Goal: Information Seeking & Learning: Understand process/instructions

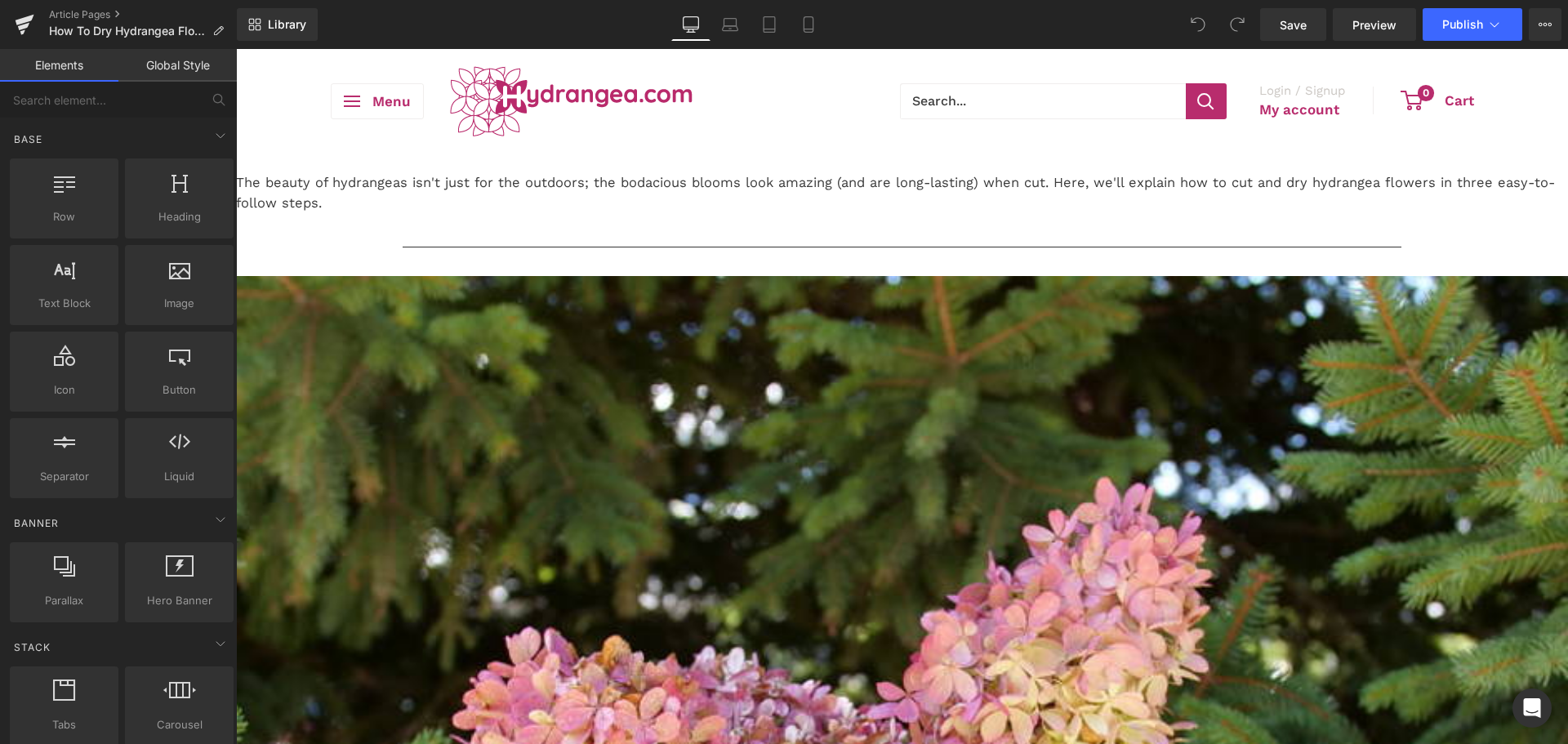
click at [1222, 214] on p "The beauty of hydrangeas isn't just for the outdoors; the bodacious blooms look…" at bounding box center [901, 193] width 1331 height 41
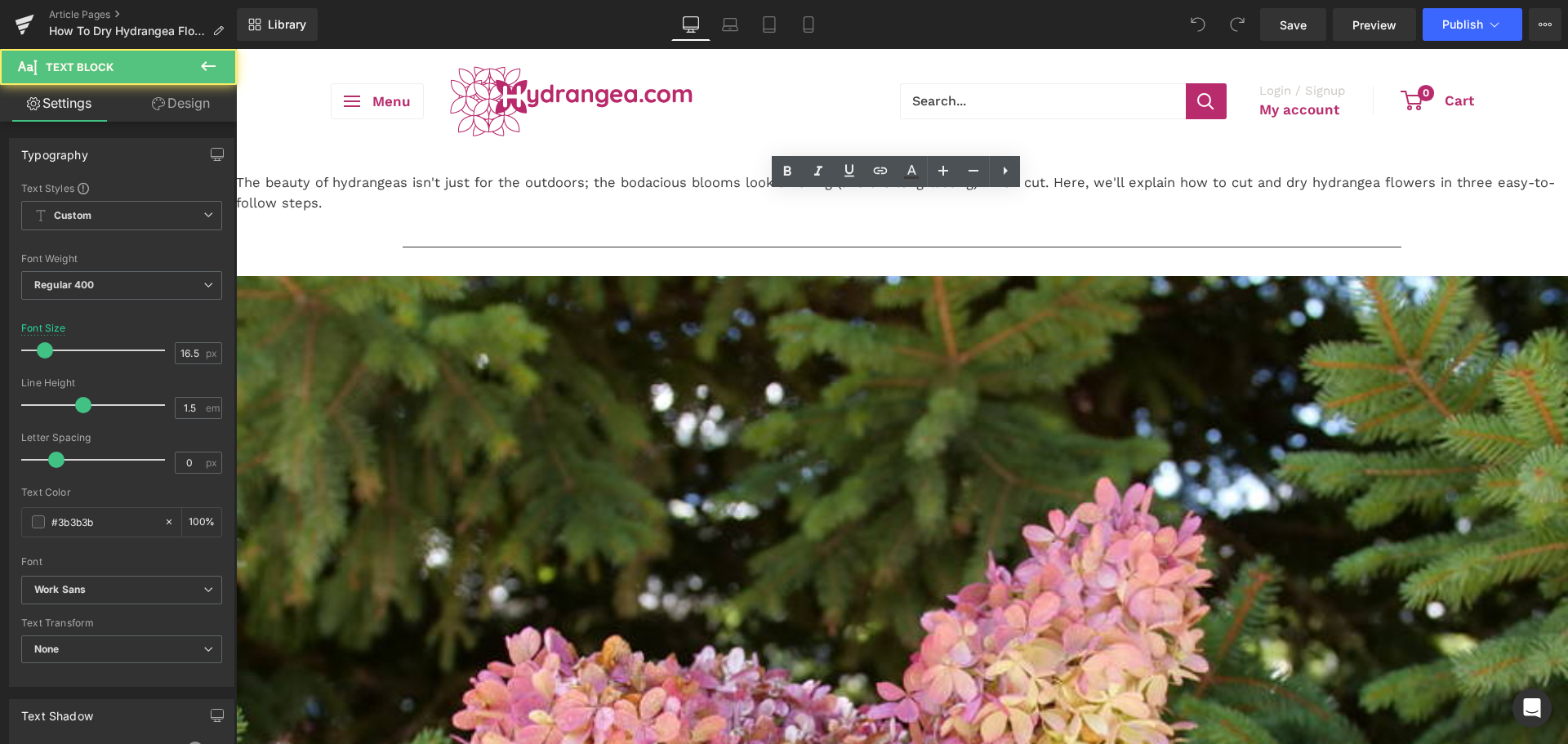
click at [1226, 214] on p "The beauty of hydrangeas isn't just for the outdoors; the bodacious blooms look…" at bounding box center [901, 193] width 1331 height 41
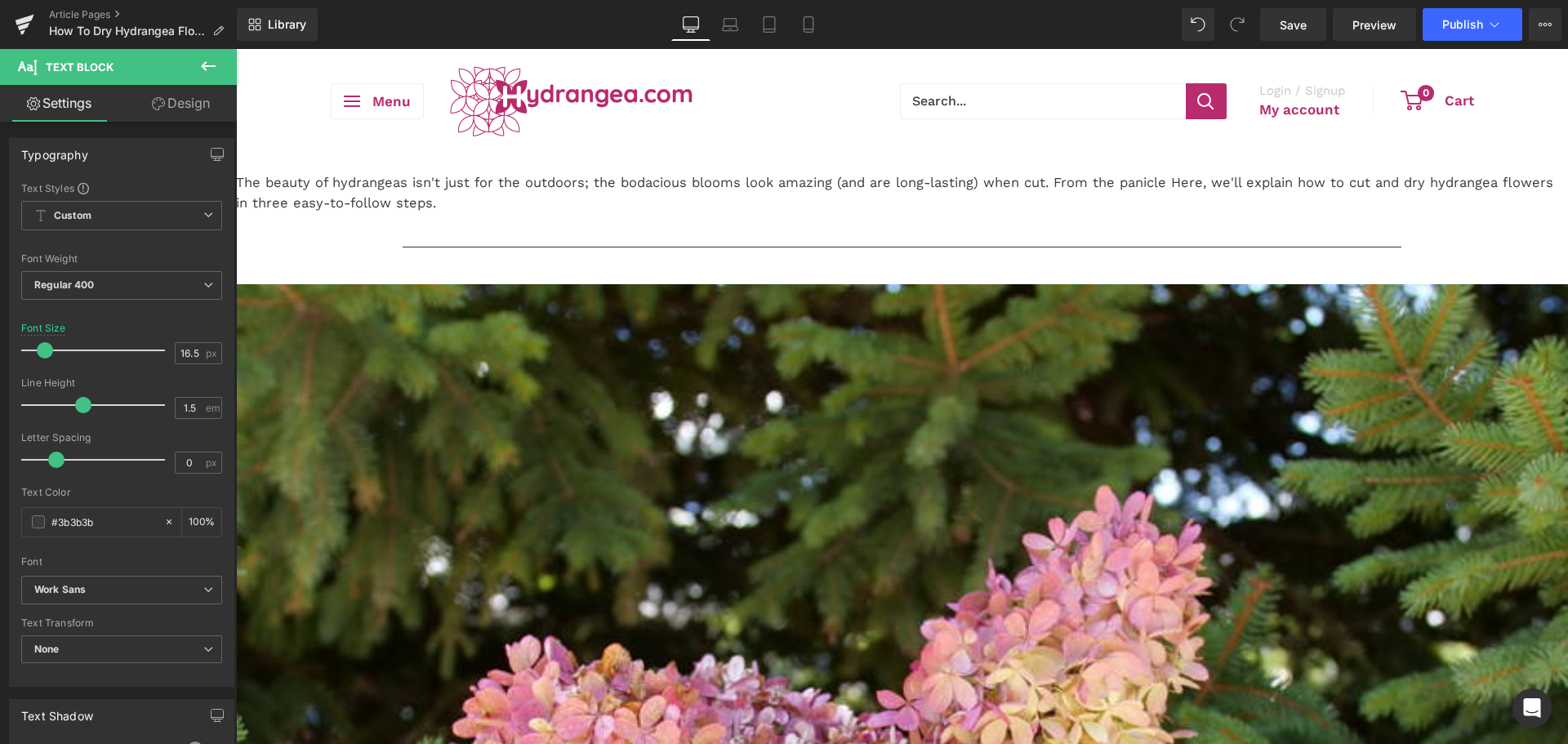
click at [442, 230] on div "The beauty of hydrangeas isn't just for the outdoors; the bodacious blooms look…" at bounding box center [901, 194] width 1331 height 74
drag, startPoint x: 1304, startPoint y: 206, endPoint x: 1359, endPoint y: 223, distance: 57.6
click at [1306, 207] on div "The beauty of hydrangeas isn't just for the outdoors; the bodacious blooms look…" at bounding box center [901, 194] width 1331 height 74
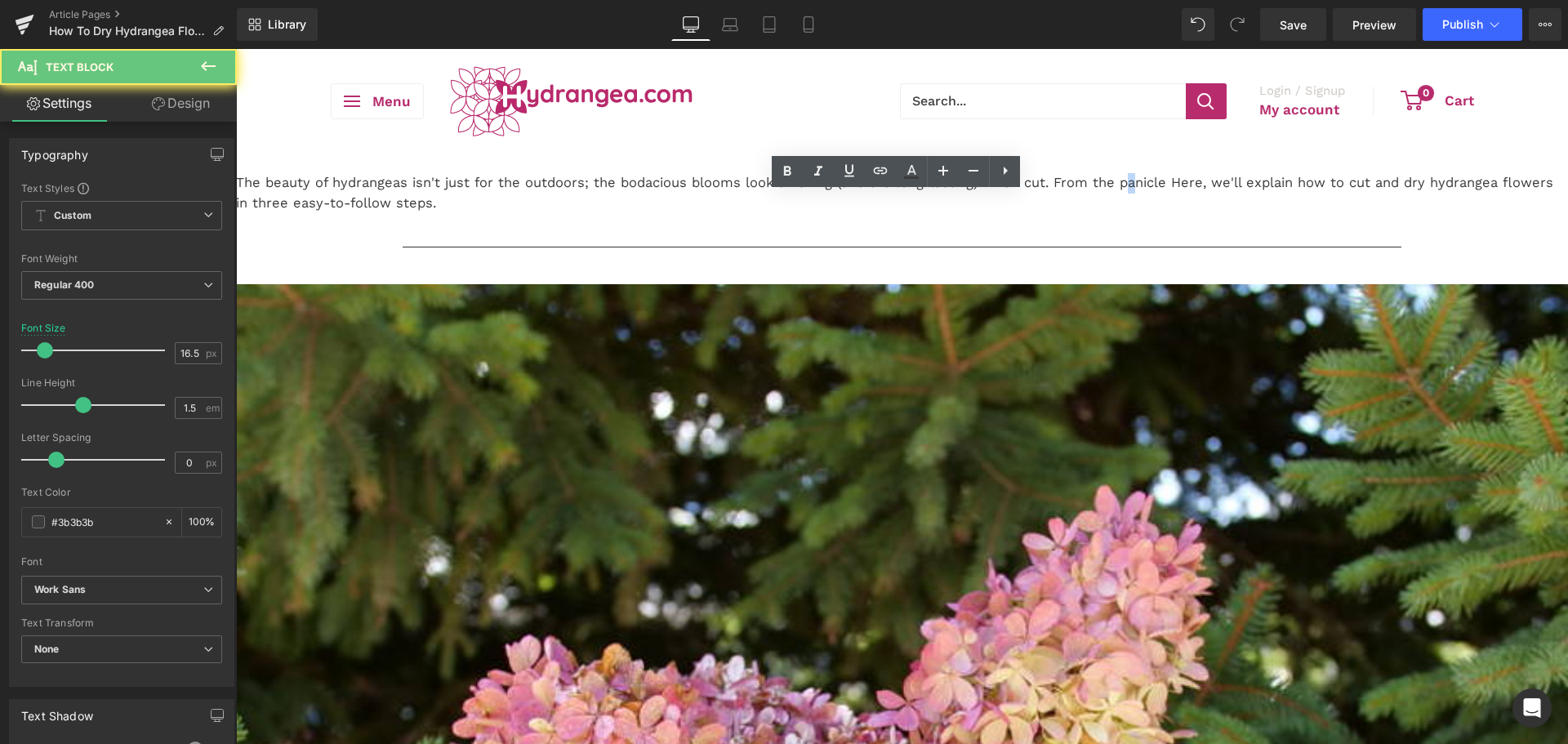
click at [1373, 230] on div "The beauty of hydrangeas isn't just for the outdoors; the bodacious blooms look…" at bounding box center [901, 194] width 1331 height 74
click at [1355, 214] on p "The beauty of hydrangeas isn't just for the outdoors; the bodacious blooms look…" at bounding box center [901, 193] width 1331 height 41
click at [1246, 214] on p "The beauty of hydrangeas isn't just for the outdoors; the bodacious blooms look…" at bounding box center [901, 193] width 1331 height 41
click at [1231, 214] on p "The beauty of hydrangeas isn't just for the outdoors; the bodacious blooms look…" at bounding box center [901, 193] width 1331 height 41
click at [1304, 214] on p "The beauty of hydrangeas isn't just for the outdoors; the bodacious blooms look…" at bounding box center [901, 193] width 1331 height 41
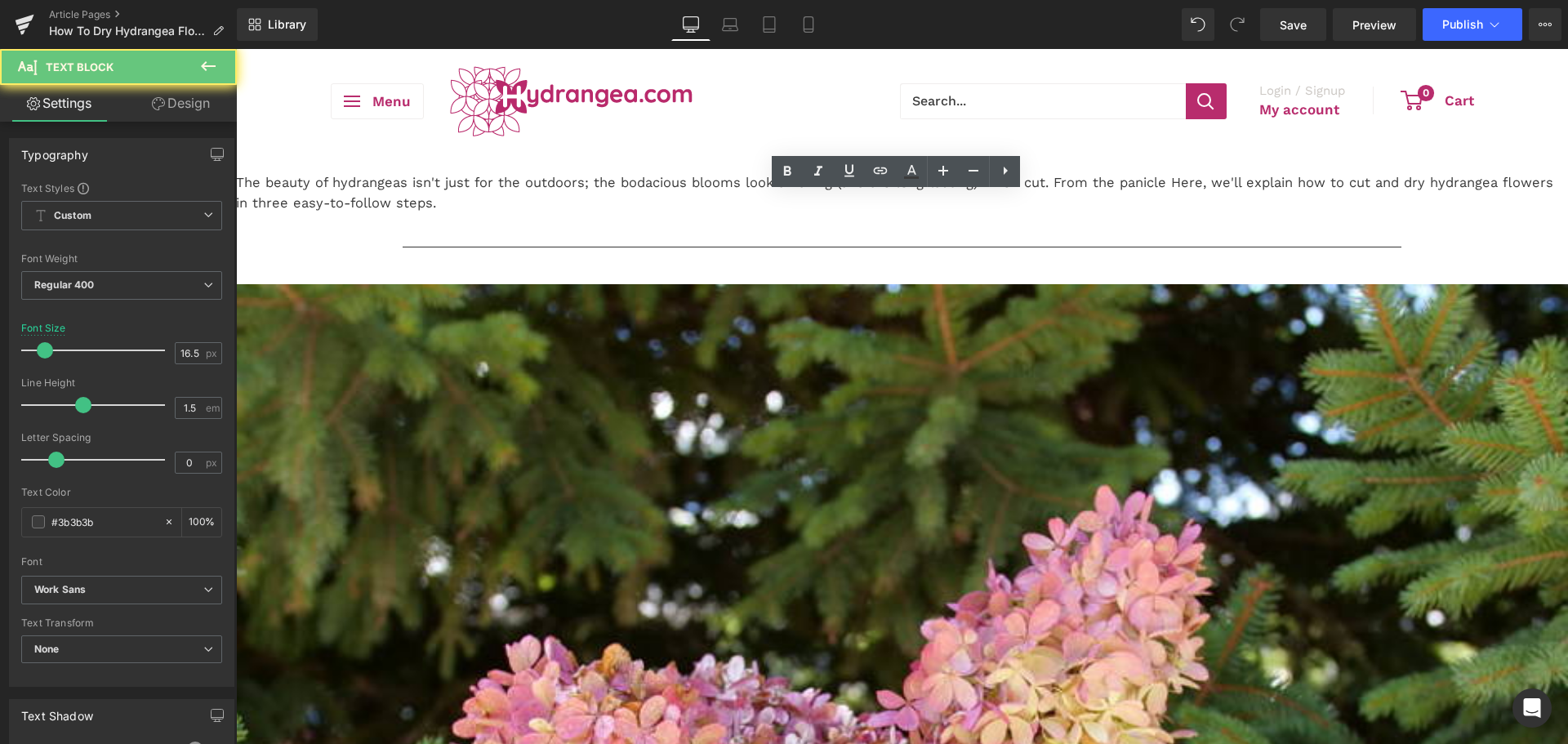
click at [1332, 214] on p "The beauty of hydrangeas isn't just for the outdoors; the bodacious blooms look…" at bounding box center [901, 193] width 1331 height 41
click at [1334, 214] on p "The beauty of hydrangeas isn't just for the outdoors; the bodacious blooms look…" at bounding box center [901, 193] width 1331 height 41
drag, startPoint x: 1229, startPoint y: 216, endPoint x: 1236, endPoint y: 221, distance: 8.6
click at [1236, 214] on p "The beauty of hydrangeas isn't just for the outdoors; the bodacious blooms look…" at bounding box center [901, 193] width 1331 height 41
drag, startPoint x: 651, startPoint y: 257, endPoint x: 533, endPoint y: 252, distance: 118.1
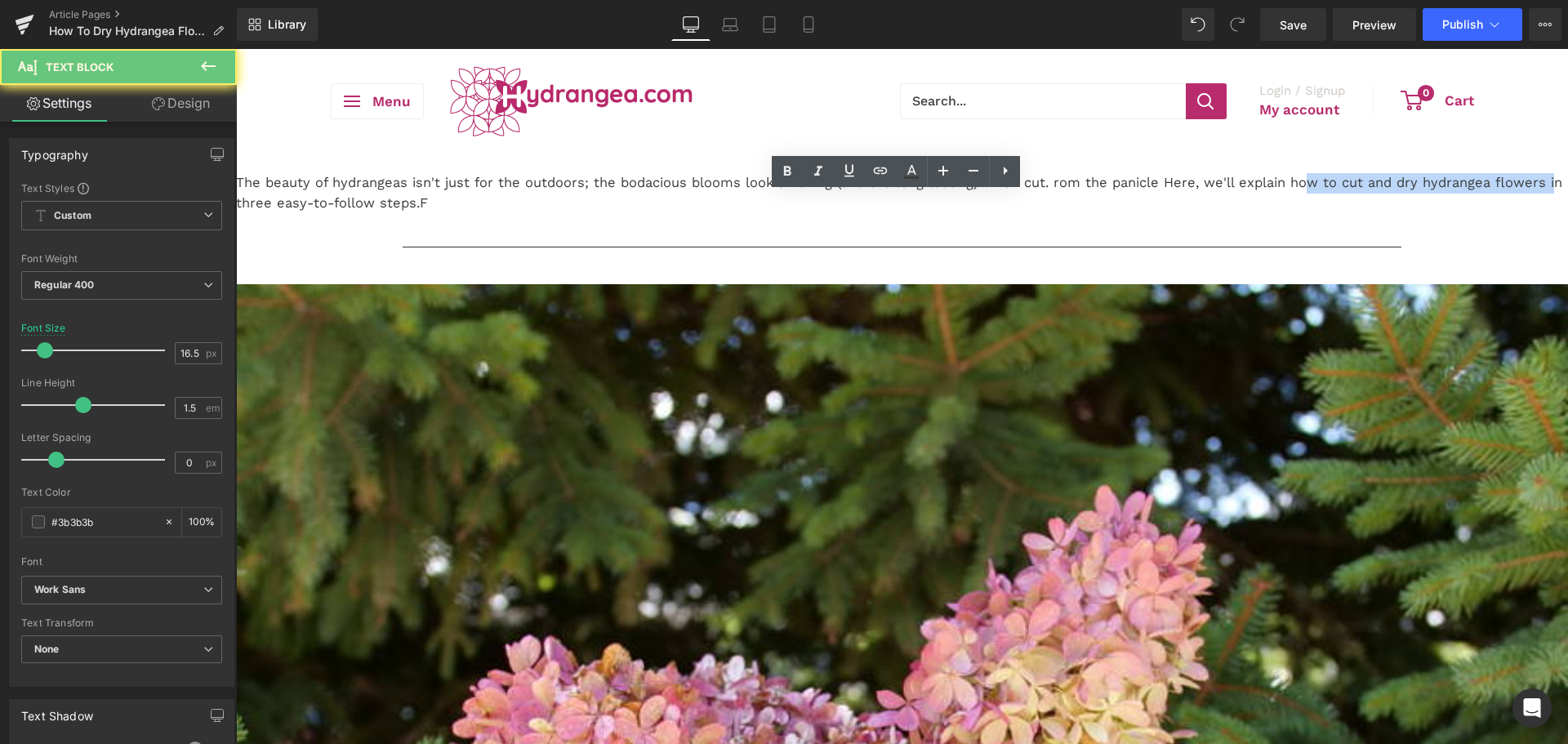
click at [529, 230] on div "The beauty of hydrangeas isn't just for the outdoors; the bodacious blooms look…" at bounding box center [901, 194] width 1331 height 74
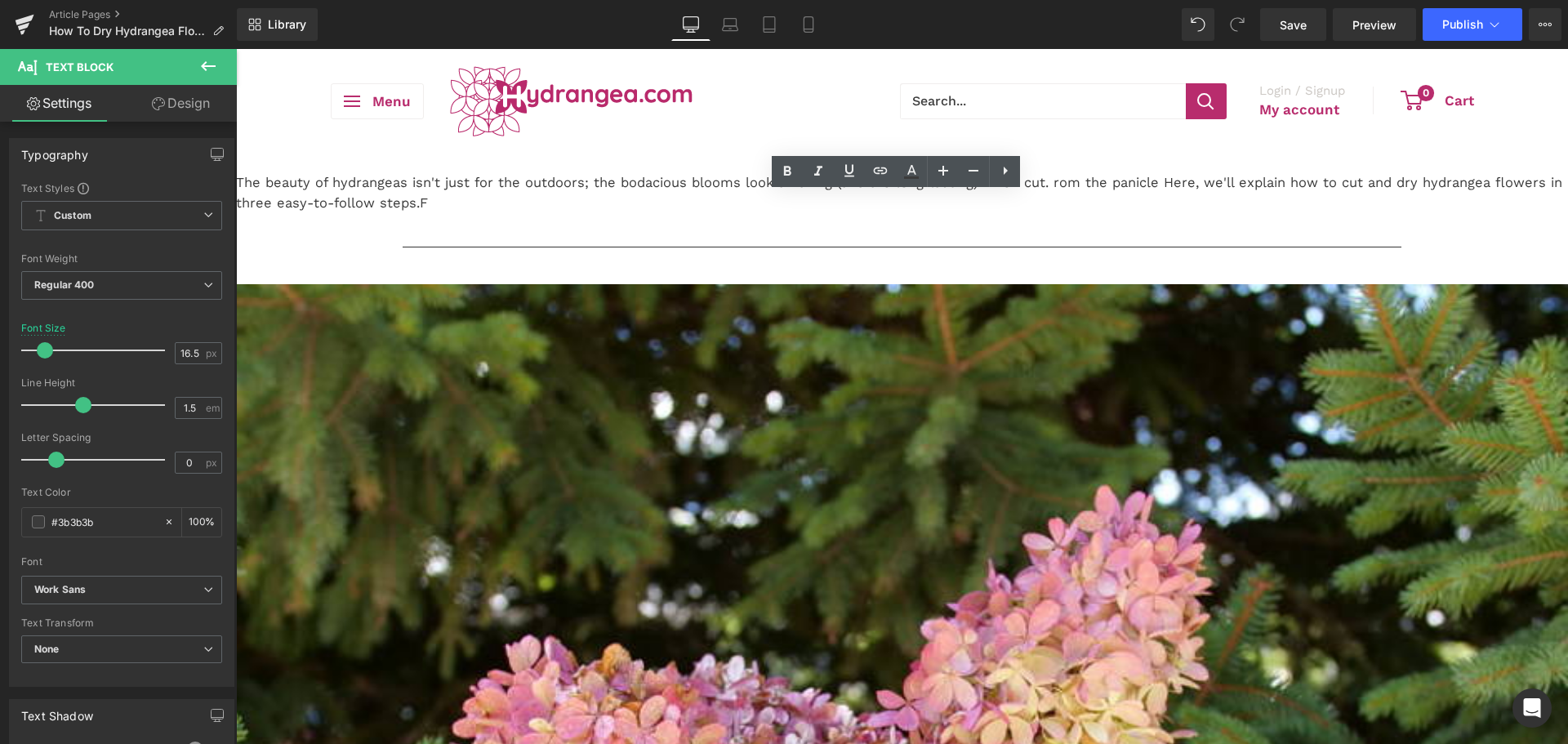
click at [1245, 214] on p "The beauty of hydrangeas isn't just for the outdoors; the bodacious blooms look…" at bounding box center [901, 193] width 1331 height 41
click at [1286, 214] on p "The beauty of hydrangeas isn't just for the outdoors; the bodacious blooms look…" at bounding box center [901, 193] width 1331 height 41
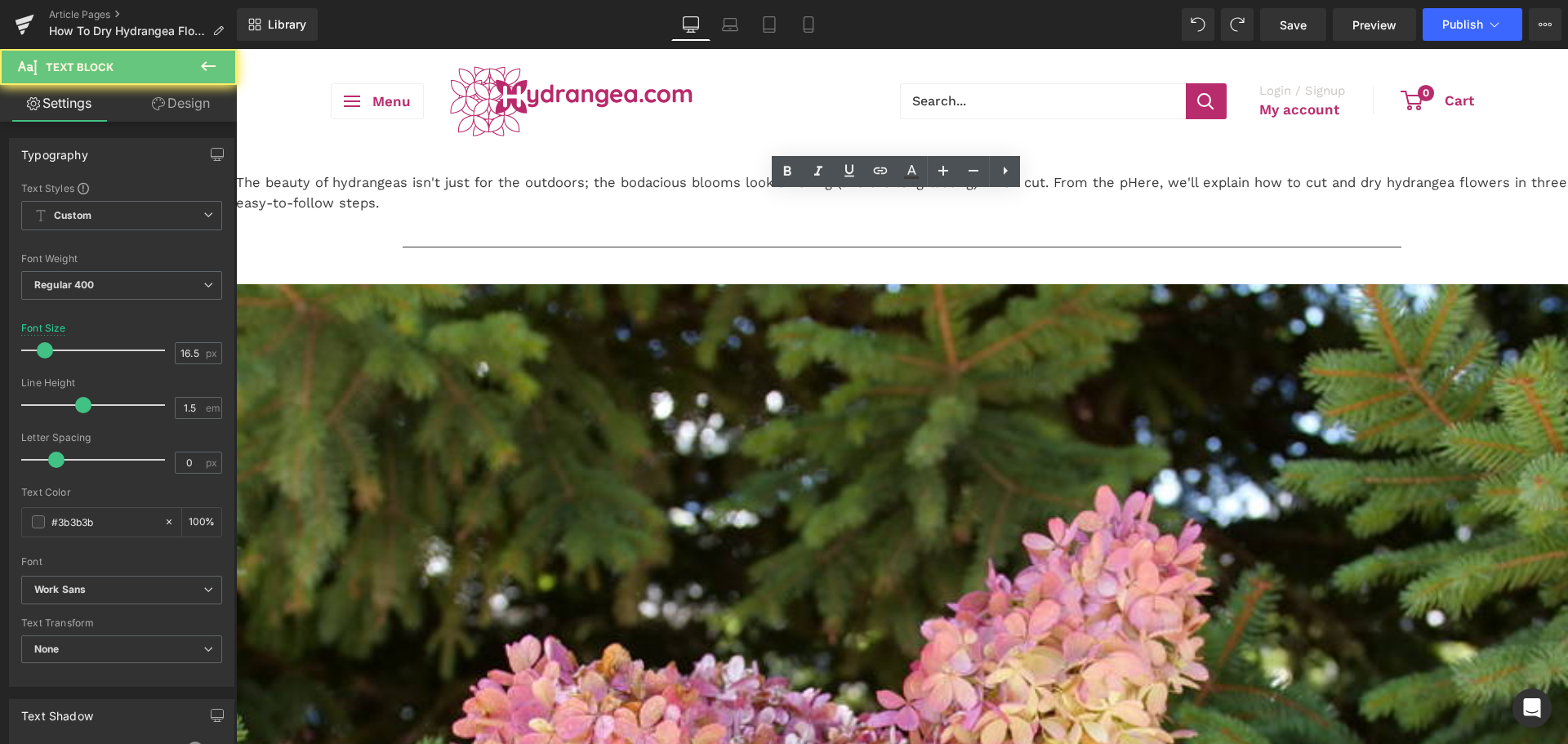
click at [1305, 214] on p "The beauty of hydrangeas isn't just for the outdoors; the bodacious blooms look…" at bounding box center [901, 193] width 1331 height 41
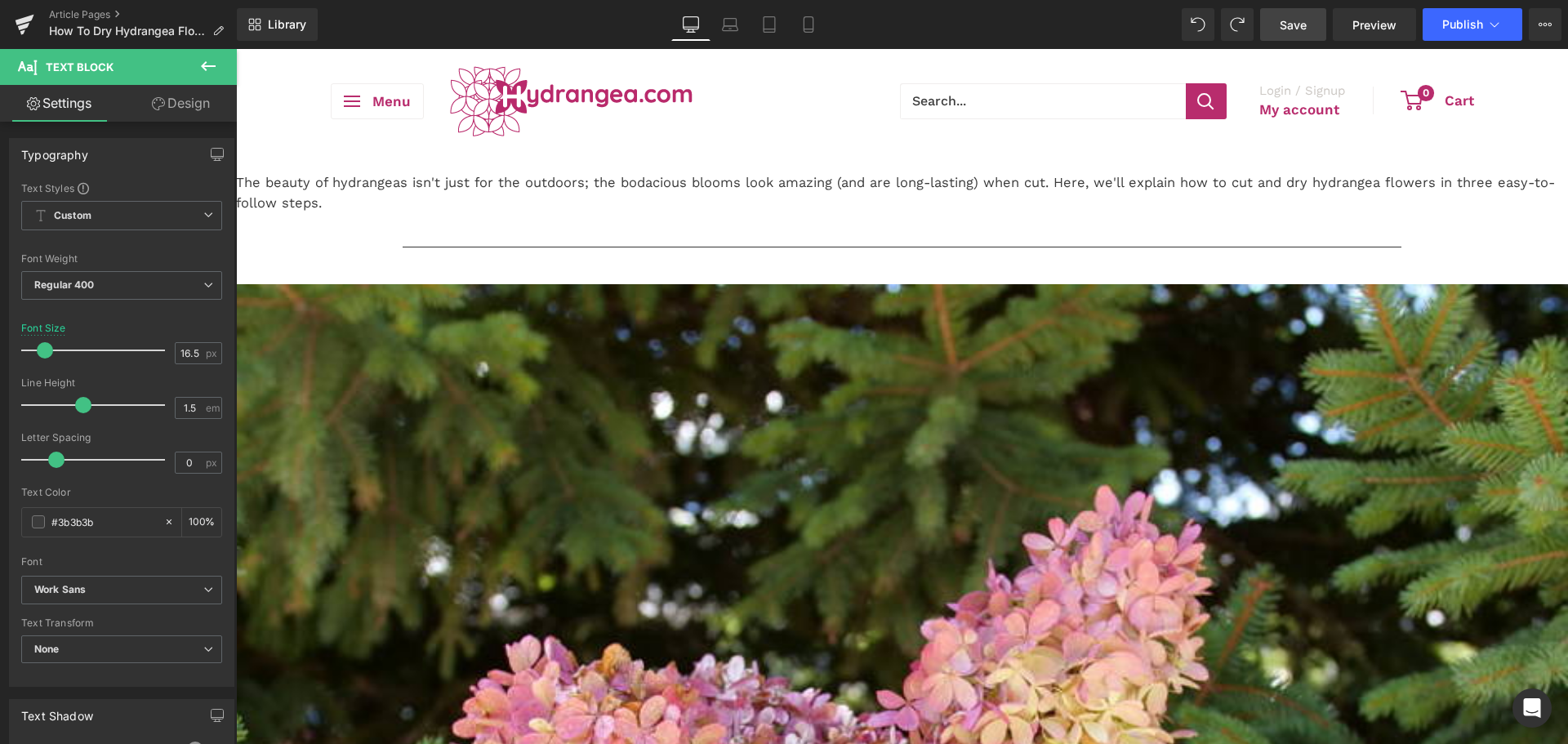
click at [1271, 27] on link "Save" at bounding box center [1292, 24] width 66 height 32
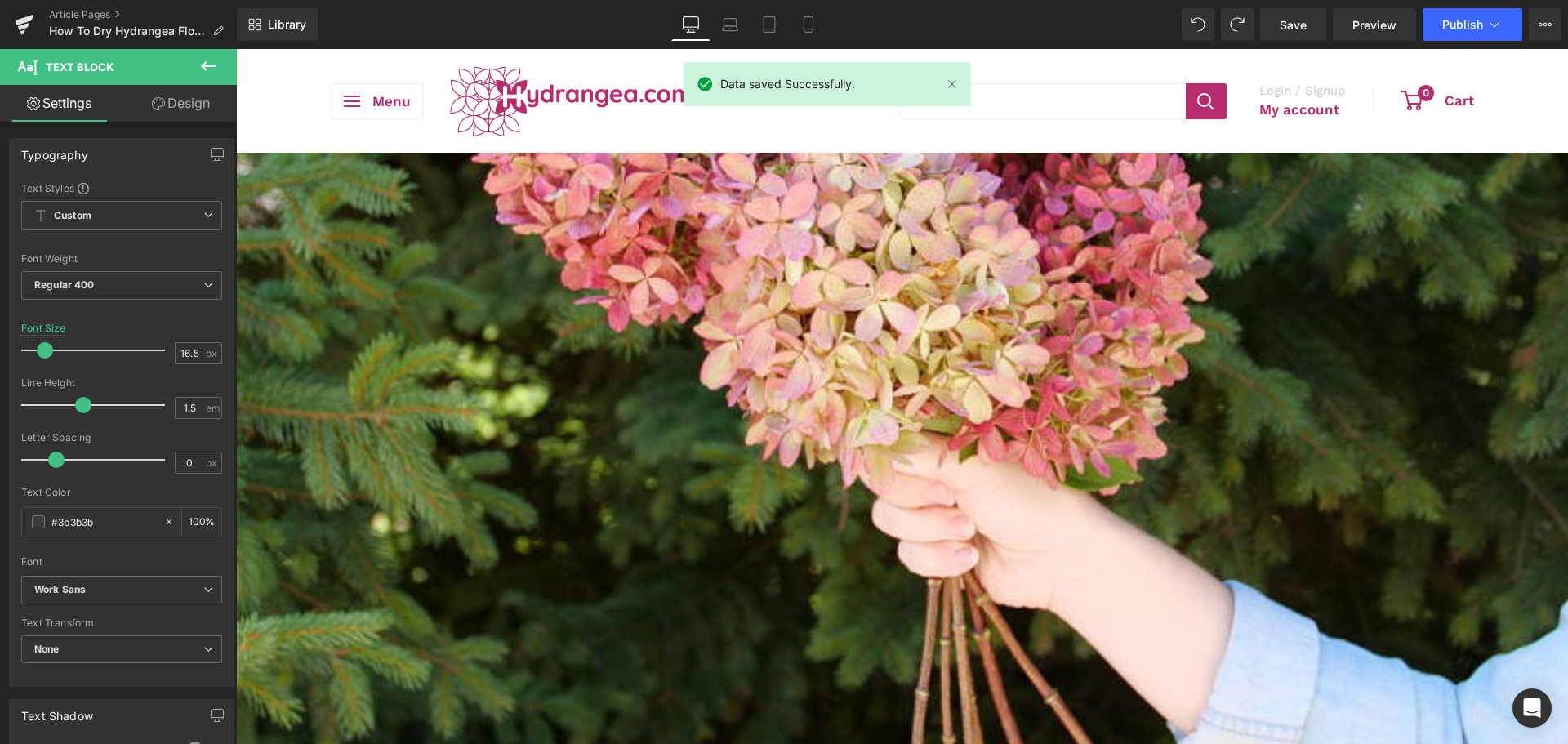
scroll to position [653, 0]
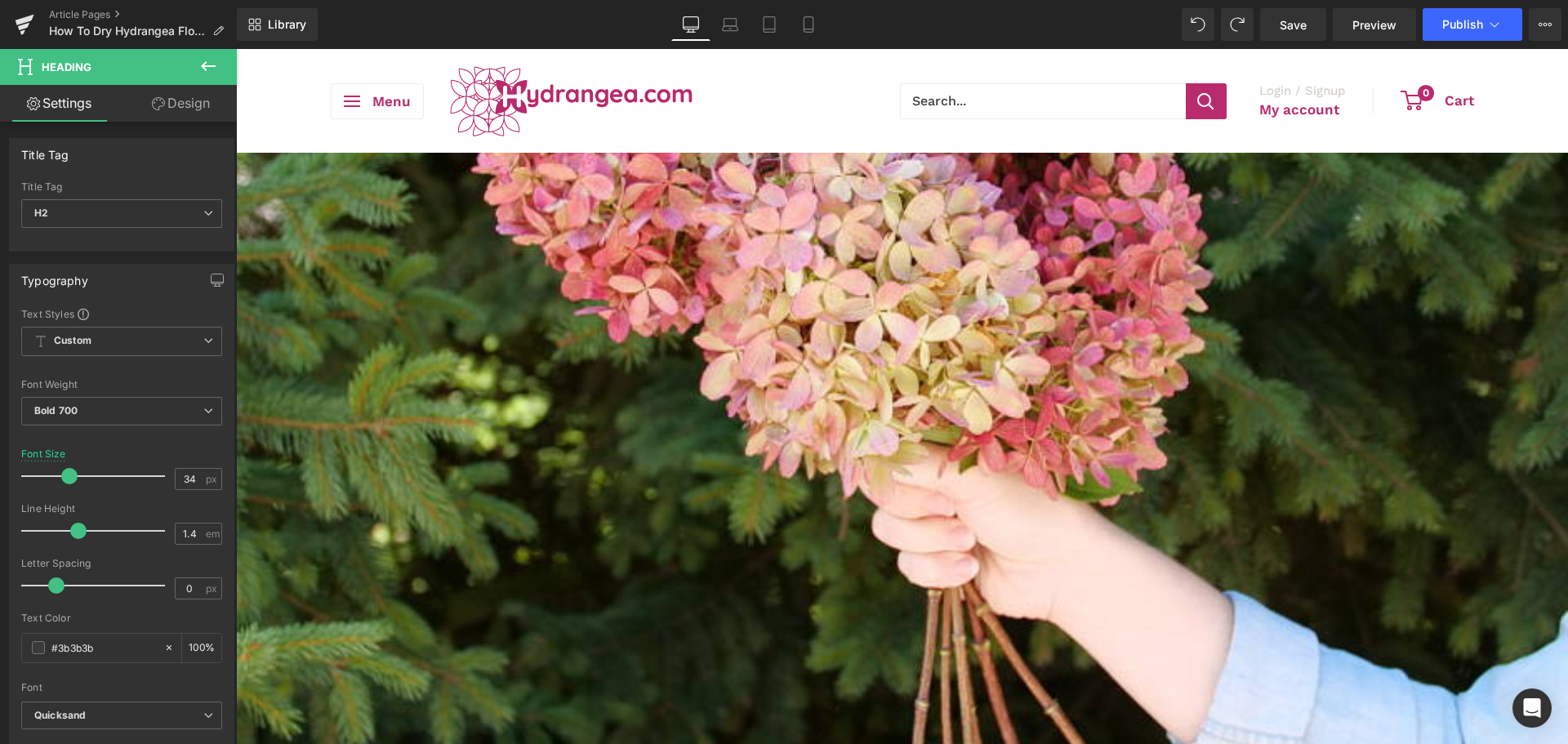
scroll to position [81, 0]
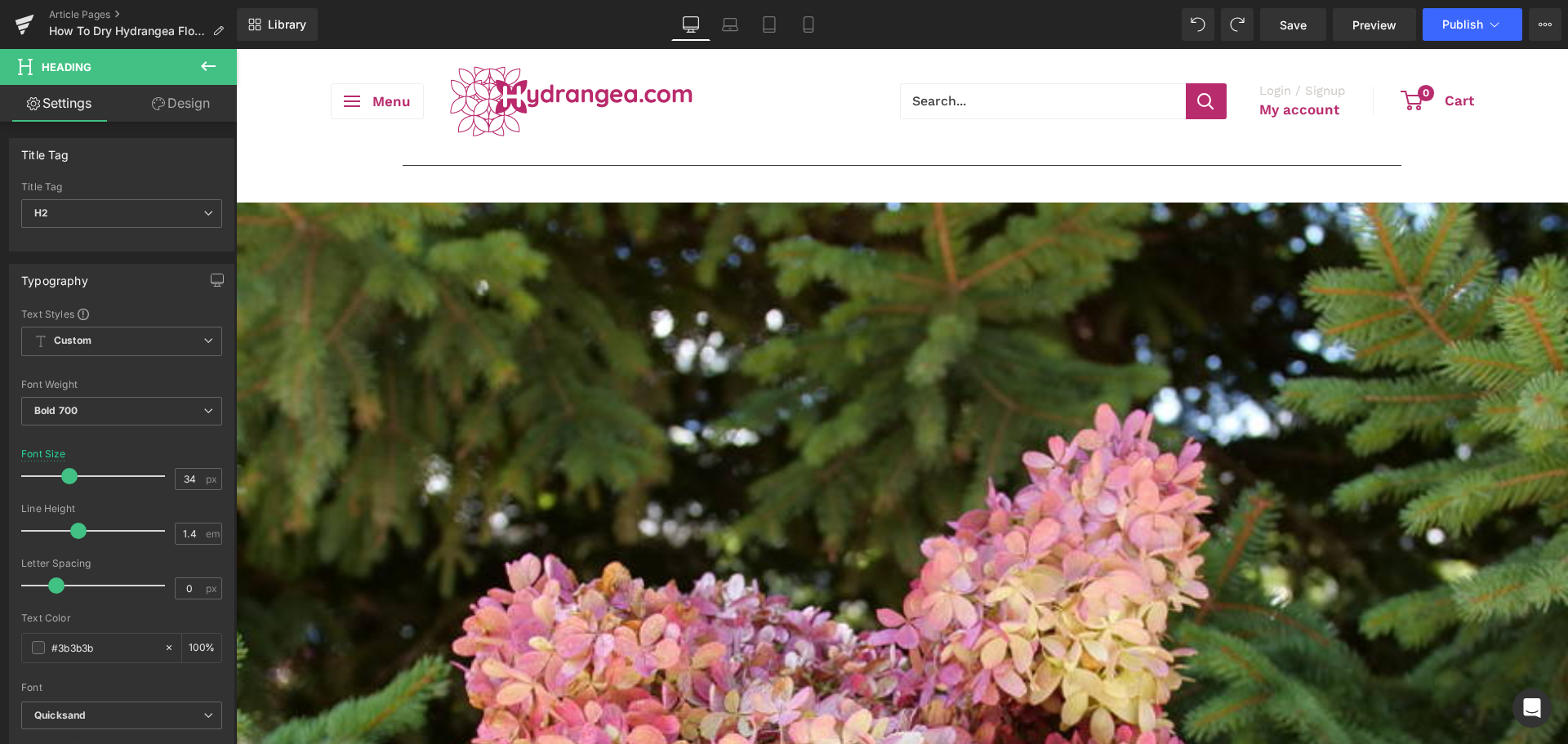
drag, startPoint x: 1118, startPoint y: 265, endPoint x: 1304, endPoint y: 262, distance: 186.0
click at [236, 49] on span "Heading" at bounding box center [236, 49] width 0 height 0
drag, startPoint x: 1303, startPoint y: 274, endPoint x: 1031, endPoint y: 280, distance: 272.1
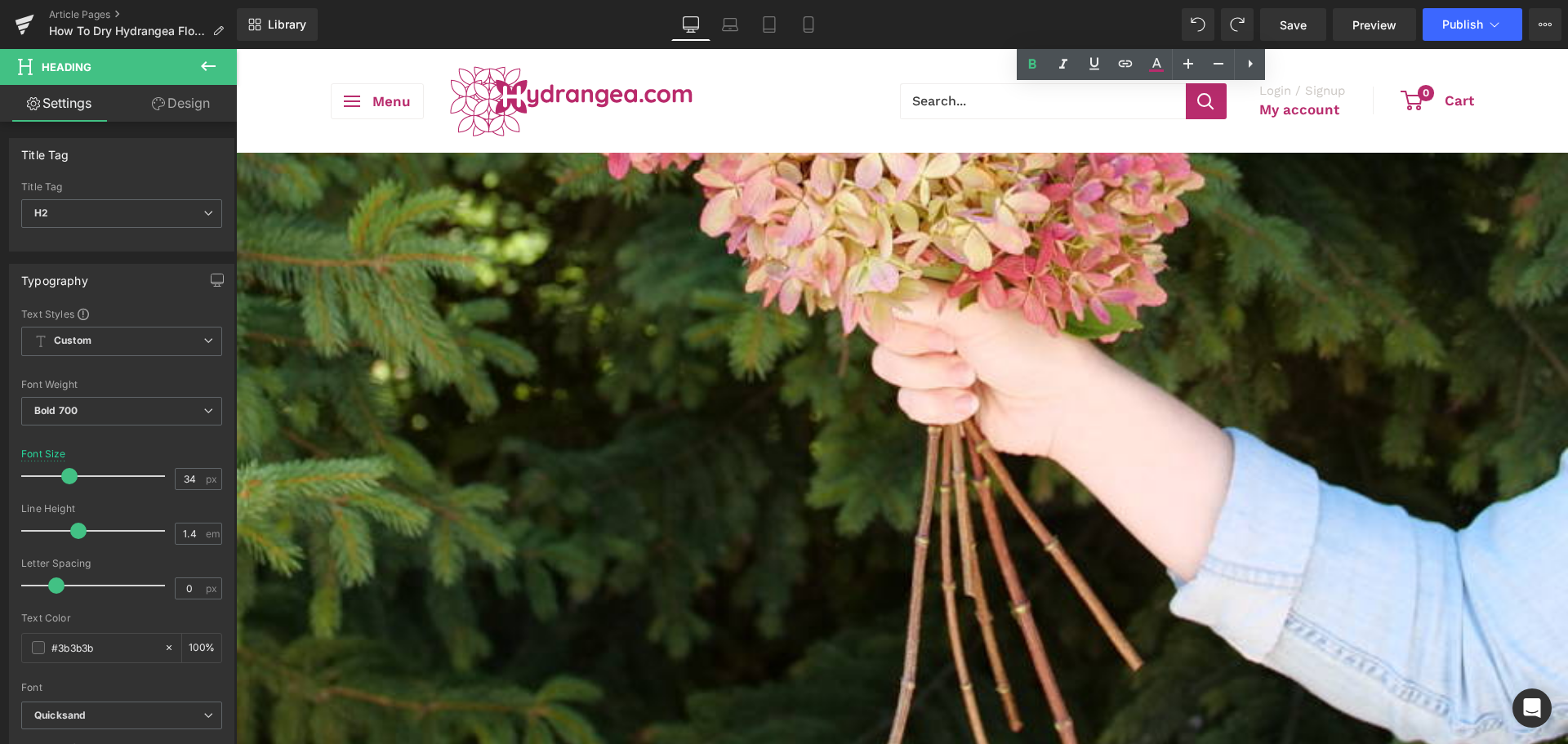
scroll to position [571, 0]
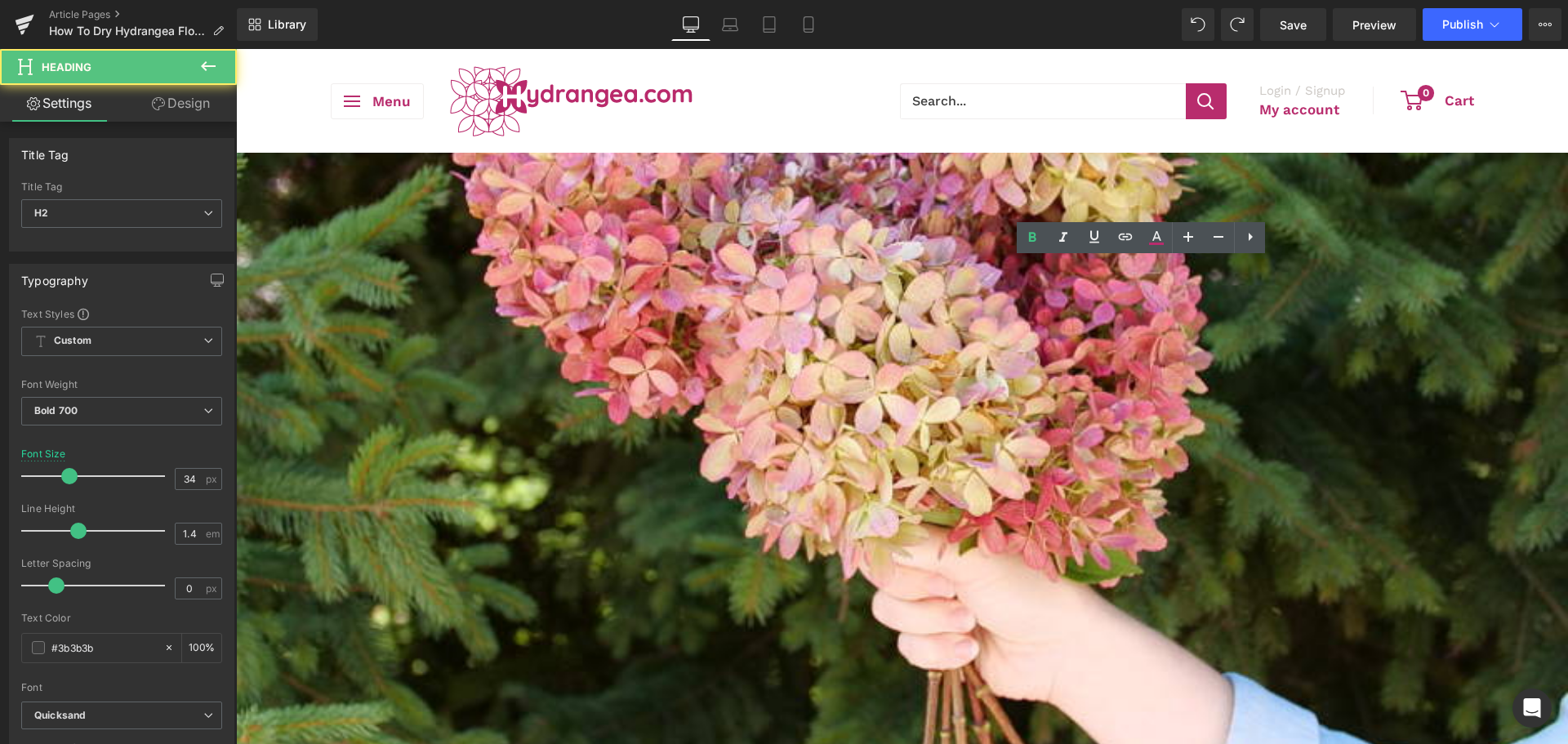
drag, startPoint x: 1272, startPoint y: 308, endPoint x: 1103, endPoint y: 304, distance: 169.0
drag, startPoint x: 1125, startPoint y: 303, endPoint x: 1099, endPoint y: 302, distance: 26.0
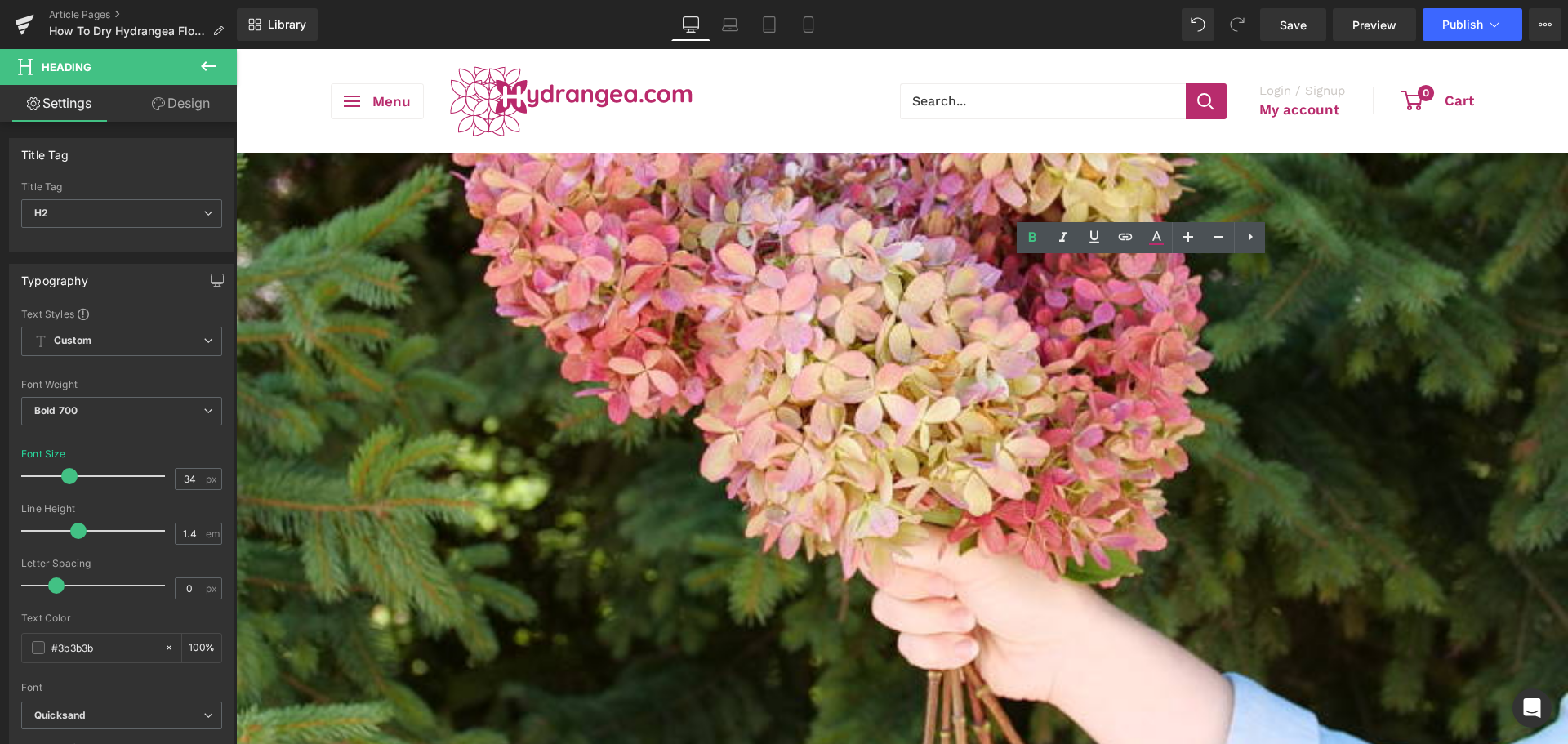
drag, startPoint x: 1117, startPoint y: 301, endPoint x: 987, endPoint y: 300, distance: 130.0
drag, startPoint x: 1115, startPoint y: 301, endPoint x: 1032, endPoint y: 300, distance: 83.0
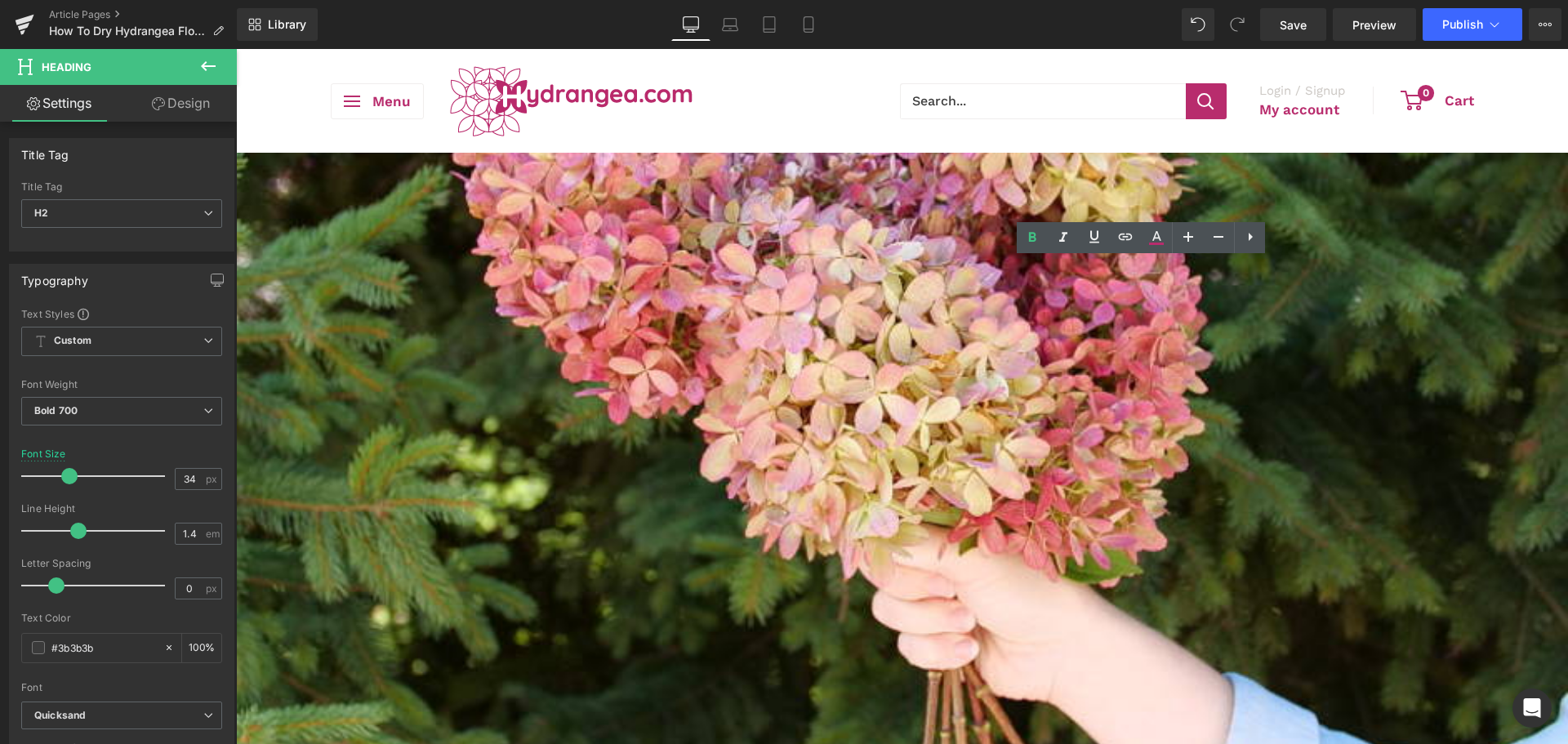
drag, startPoint x: 1122, startPoint y: 301, endPoint x: 976, endPoint y: 303, distance: 146.0
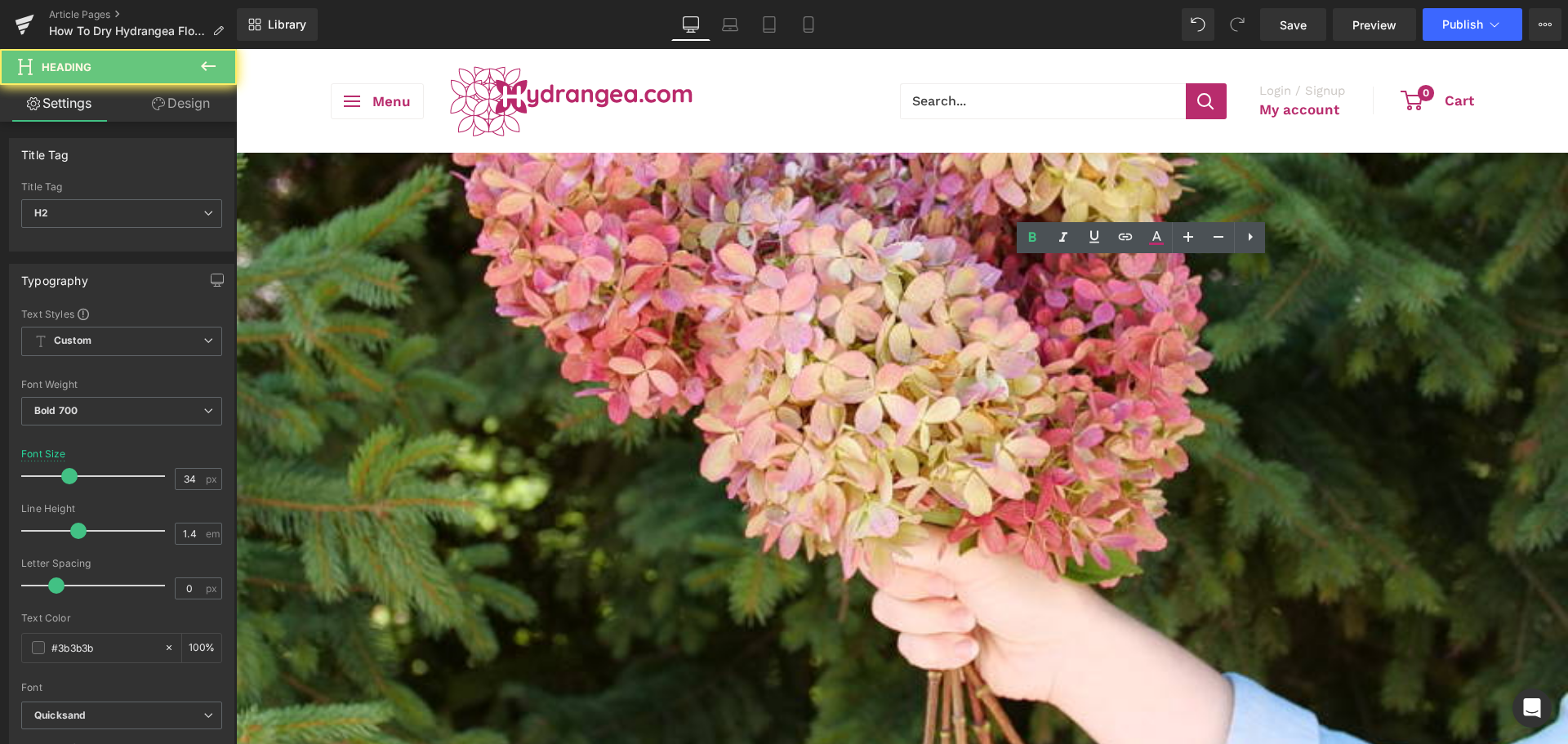
drag, startPoint x: 1239, startPoint y: 300, endPoint x: 1064, endPoint y: 314, distance: 175.6
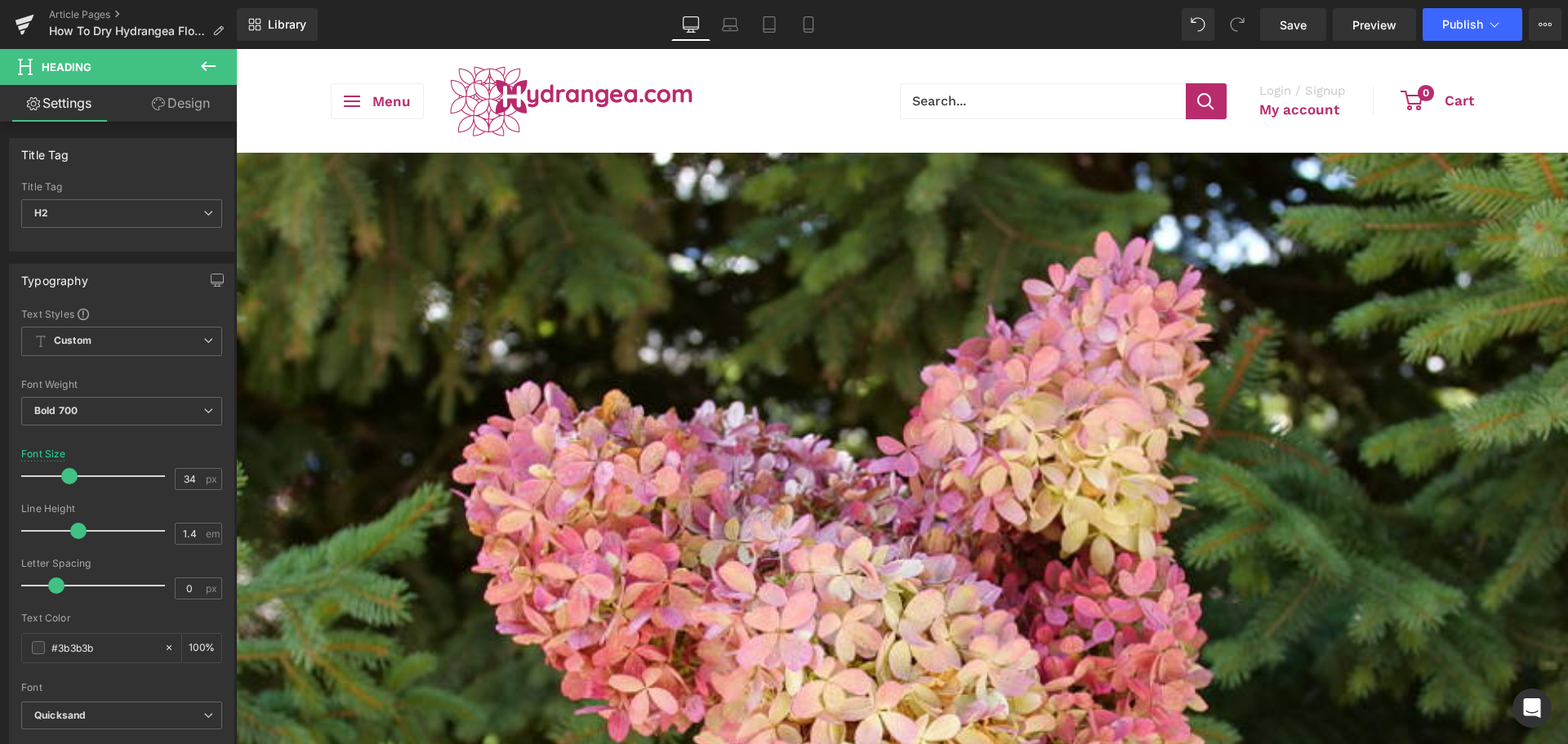
scroll to position [0, 0]
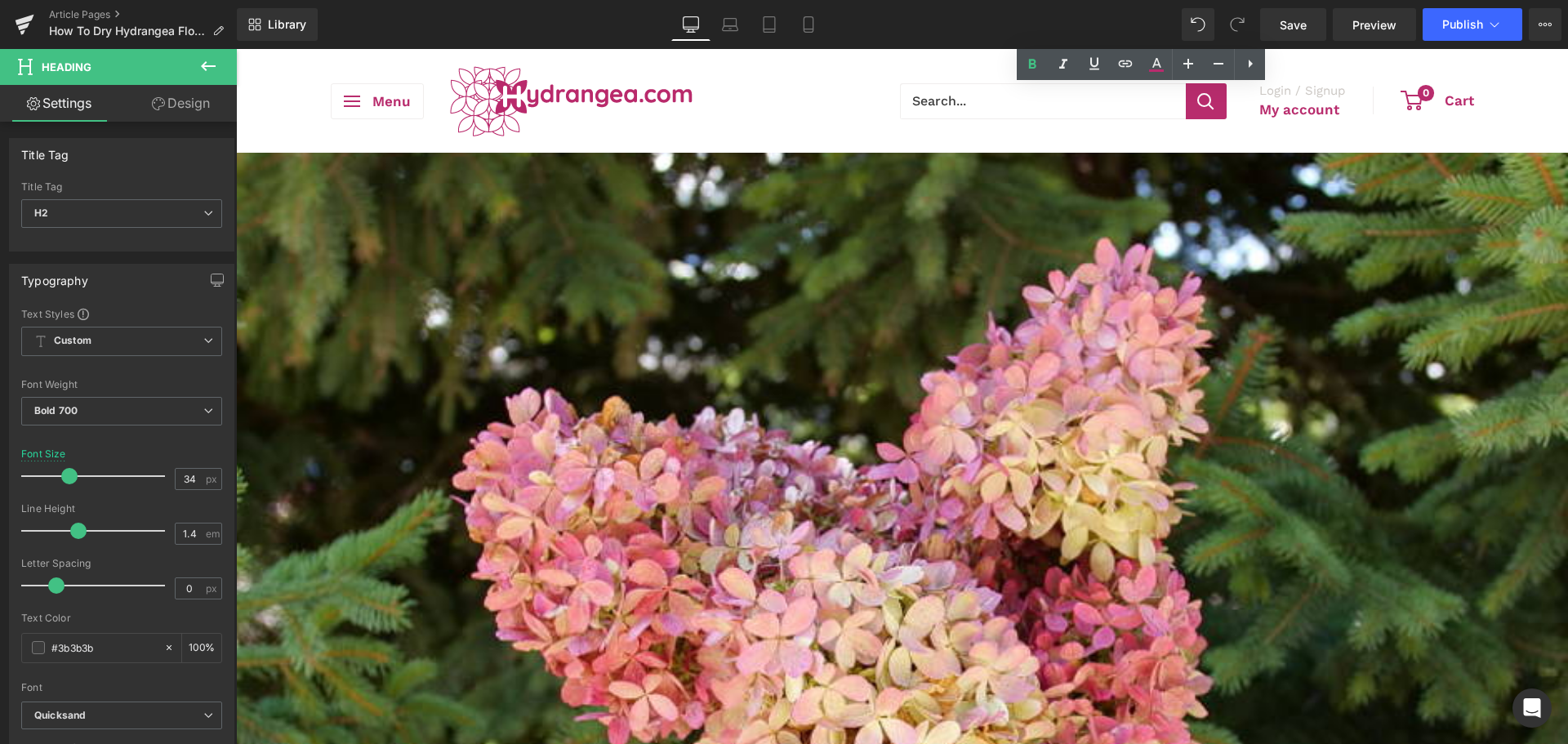
scroll to position [244, 0]
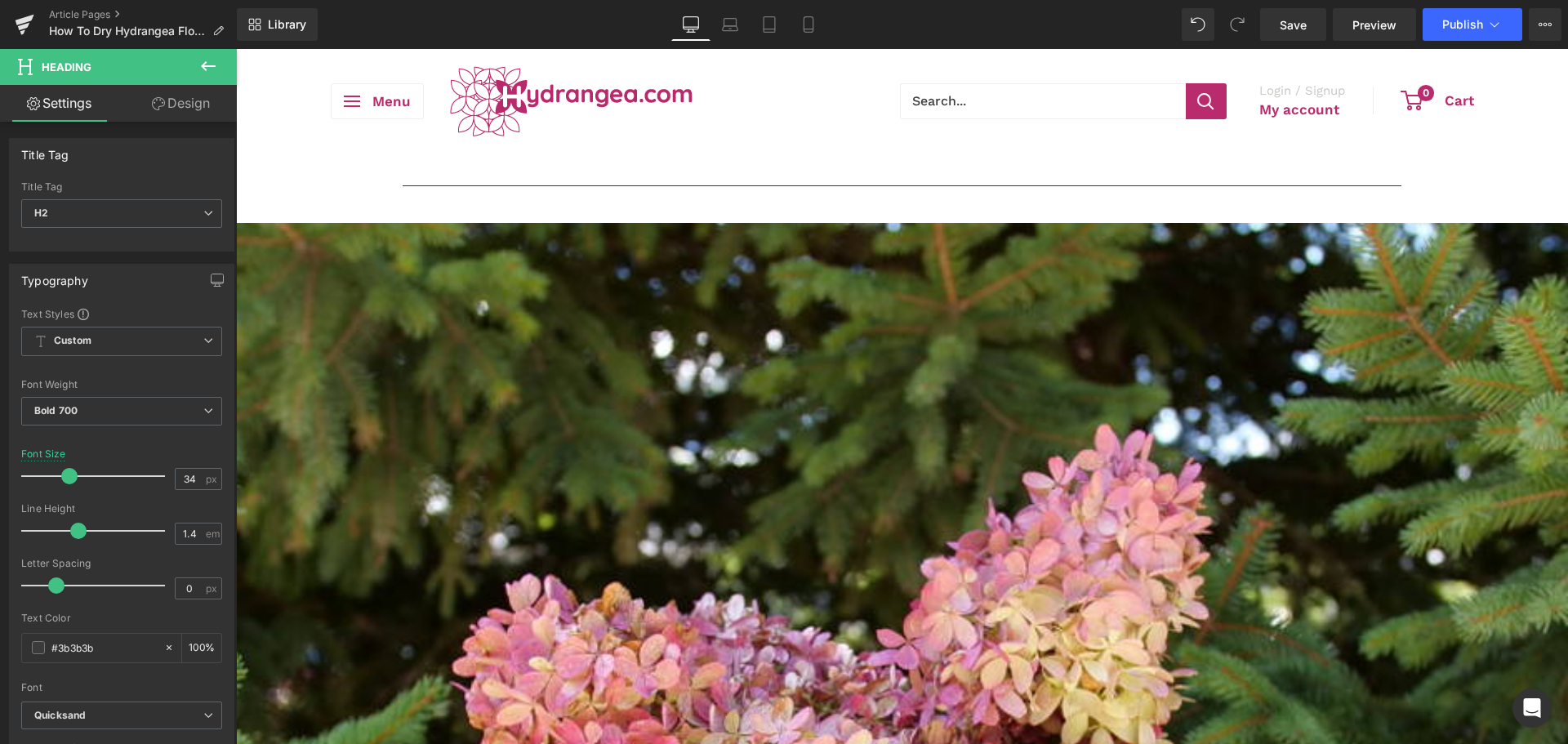
scroll to position [0, 0]
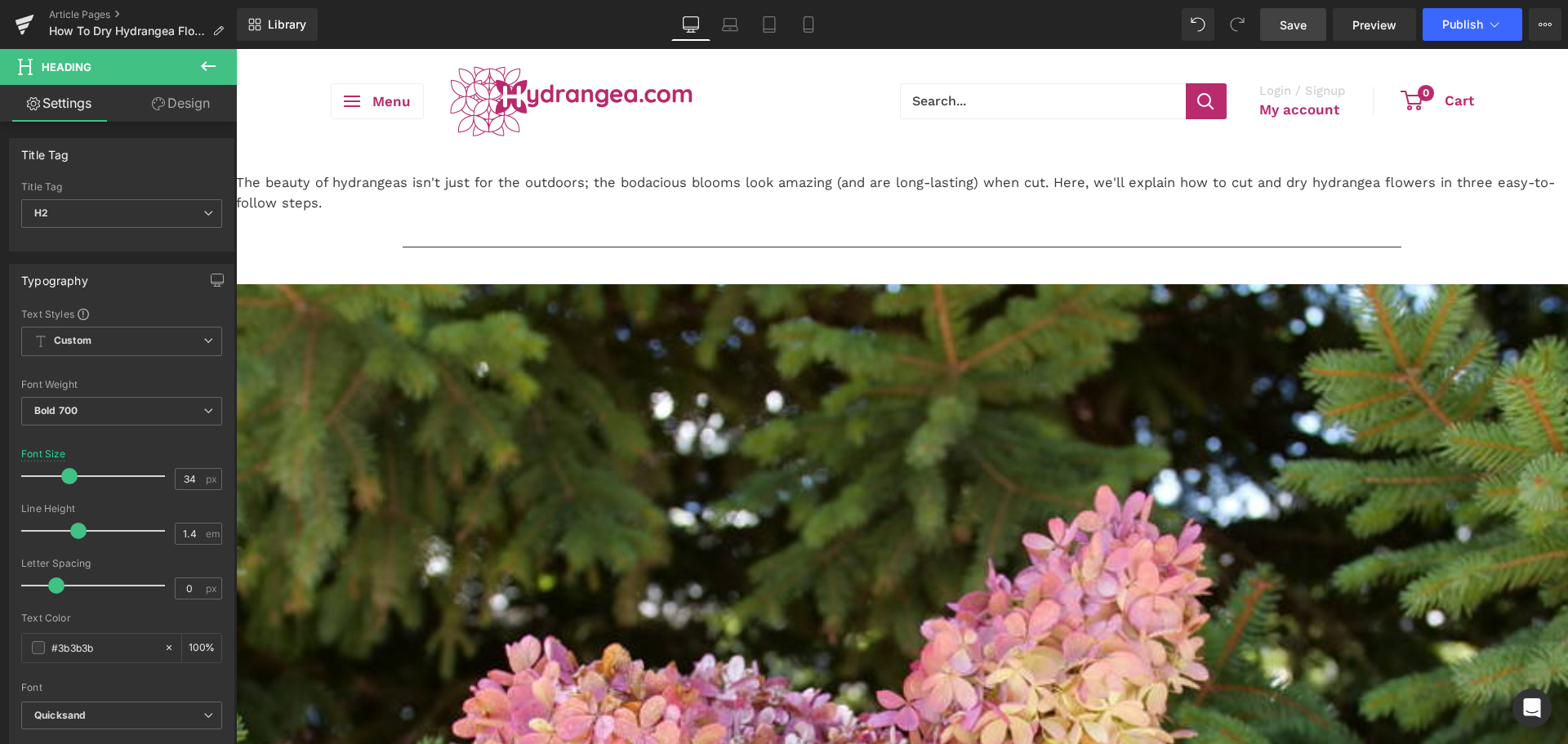
click at [1298, 25] on span "Save" at bounding box center [1293, 25] width 27 height 18
click at [169, 38] on p "How To Dry Hydrangea Flowers In 3 Easy Steps" at bounding box center [136, 31] width 188 height 19
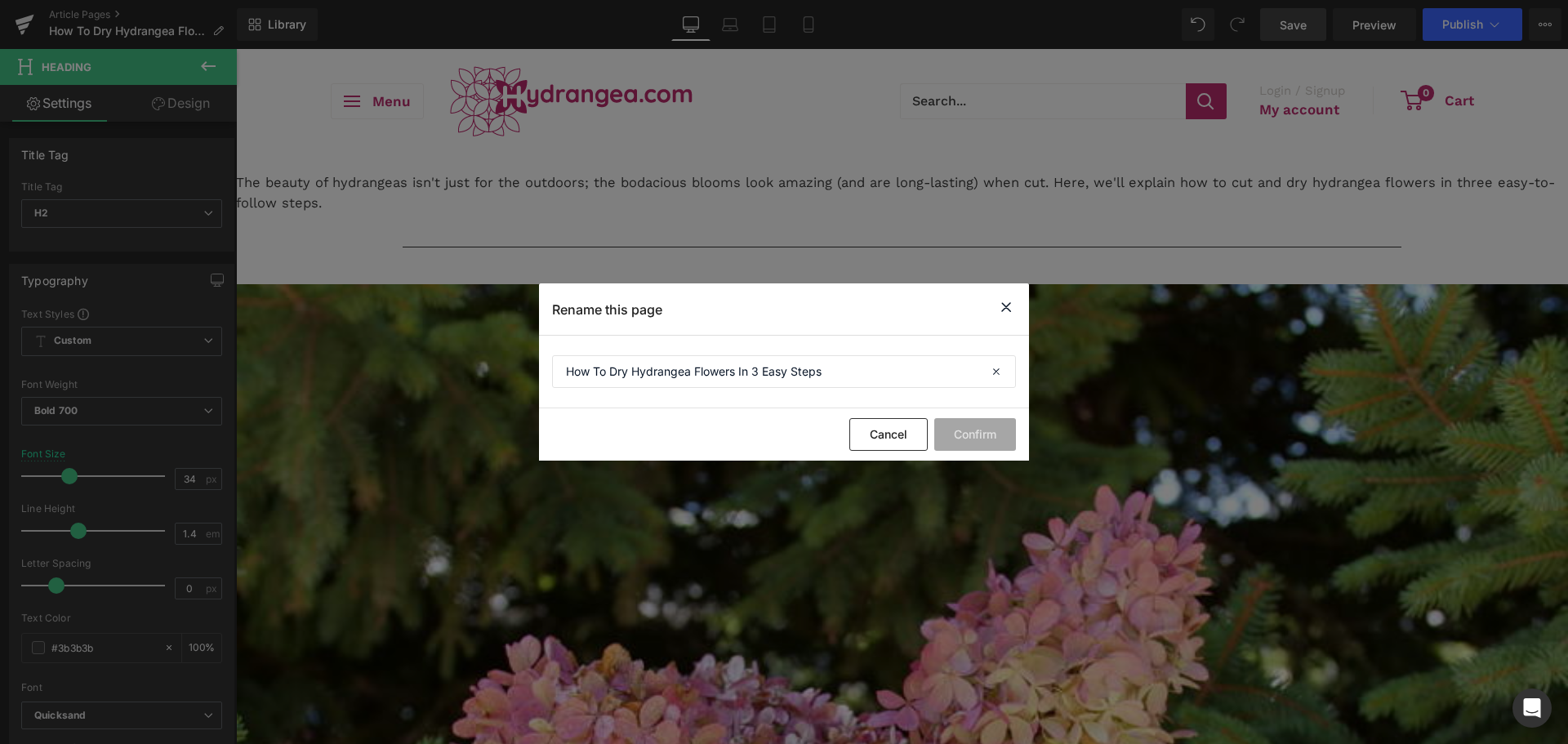
click at [1004, 313] on icon at bounding box center [1006, 307] width 19 height 20
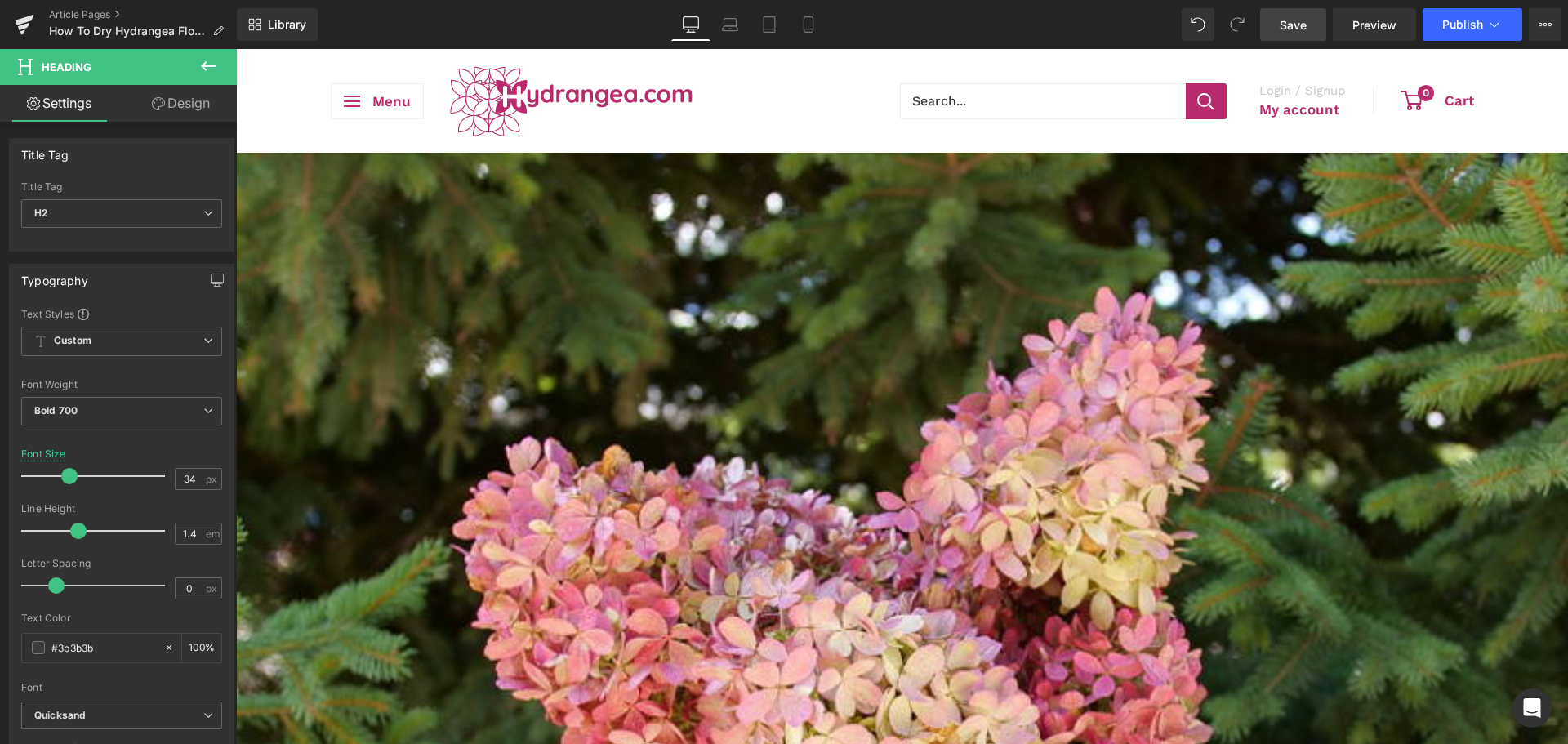
scroll to position [163, 0]
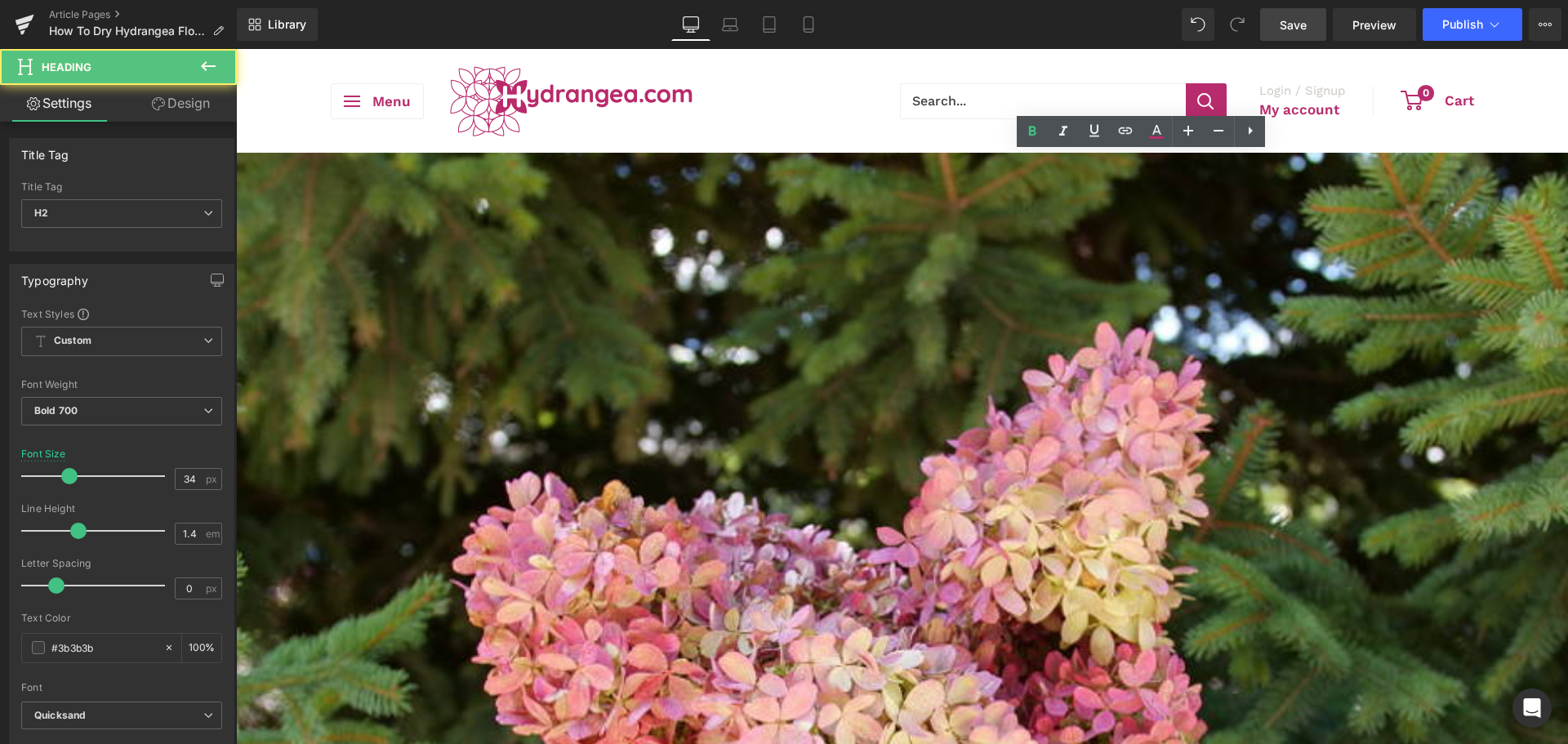
drag, startPoint x: 1027, startPoint y: 186, endPoint x: 1309, endPoint y: 208, distance: 282.9
drag, startPoint x: 1283, startPoint y: 190, endPoint x: 1043, endPoint y: 191, distance: 240.0
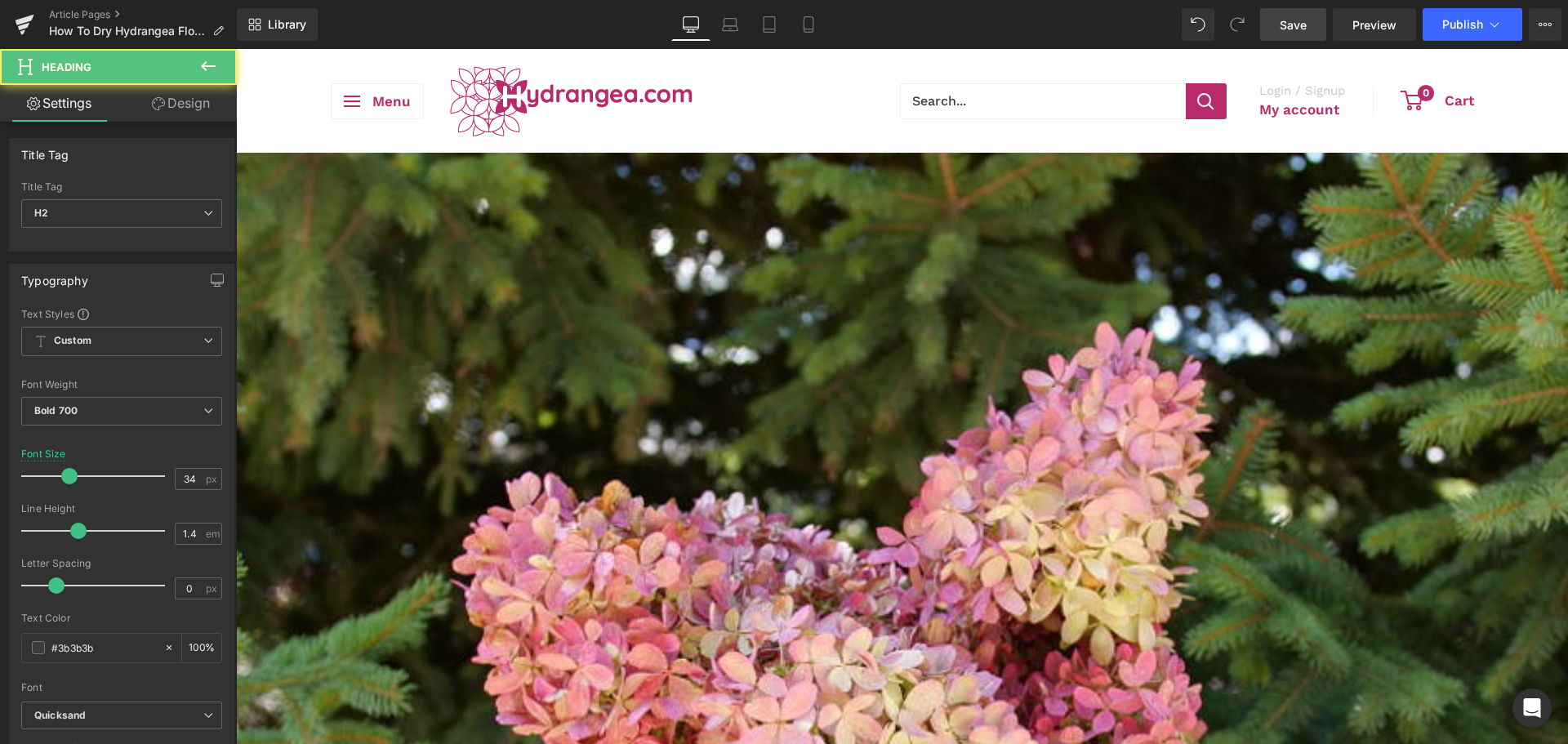
drag, startPoint x: 1308, startPoint y: 28, endPoint x: 904, endPoint y: 515, distance: 632.8
click at [1308, 28] on link "Save" at bounding box center [1292, 24] width 66 height 32
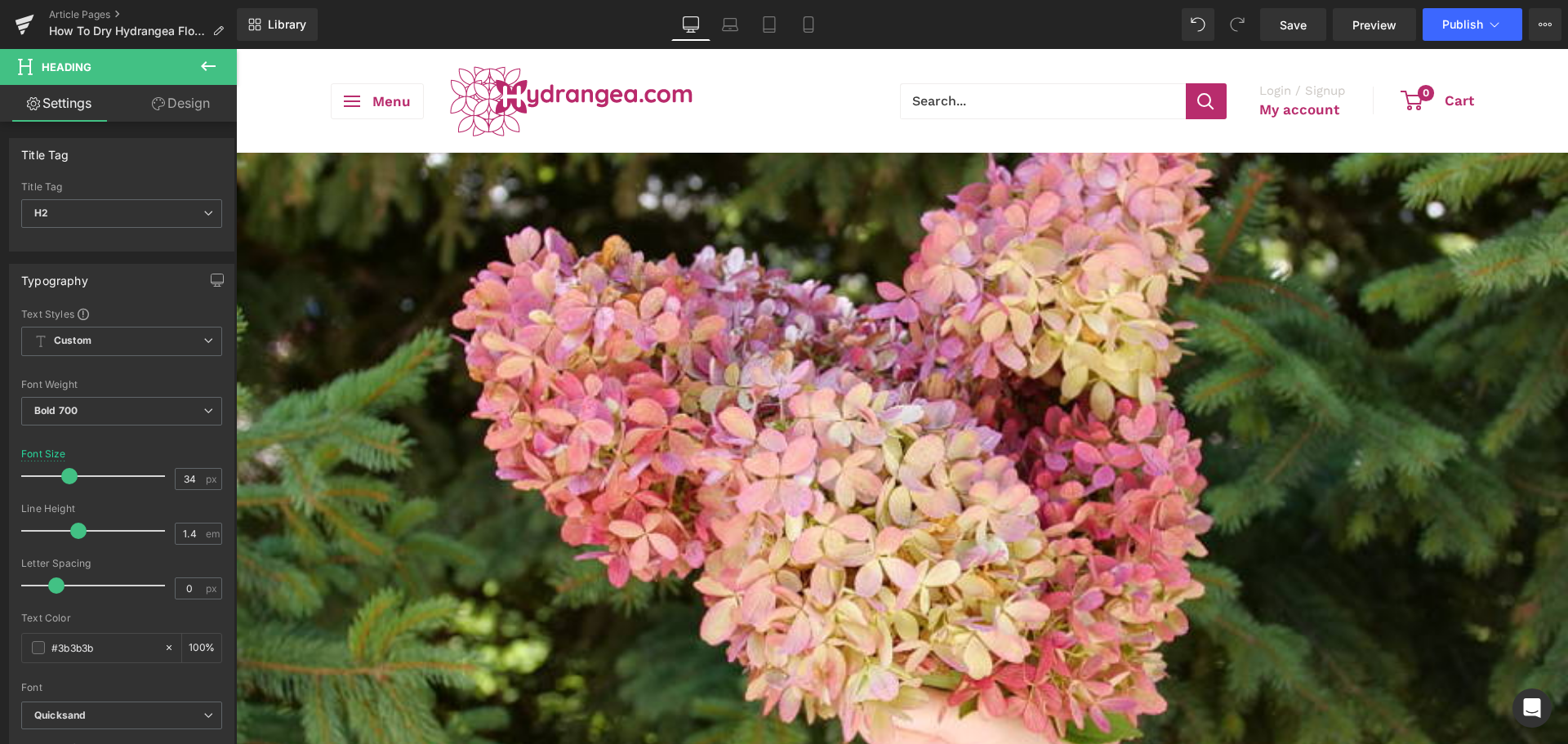
scroll to position [81, 0]
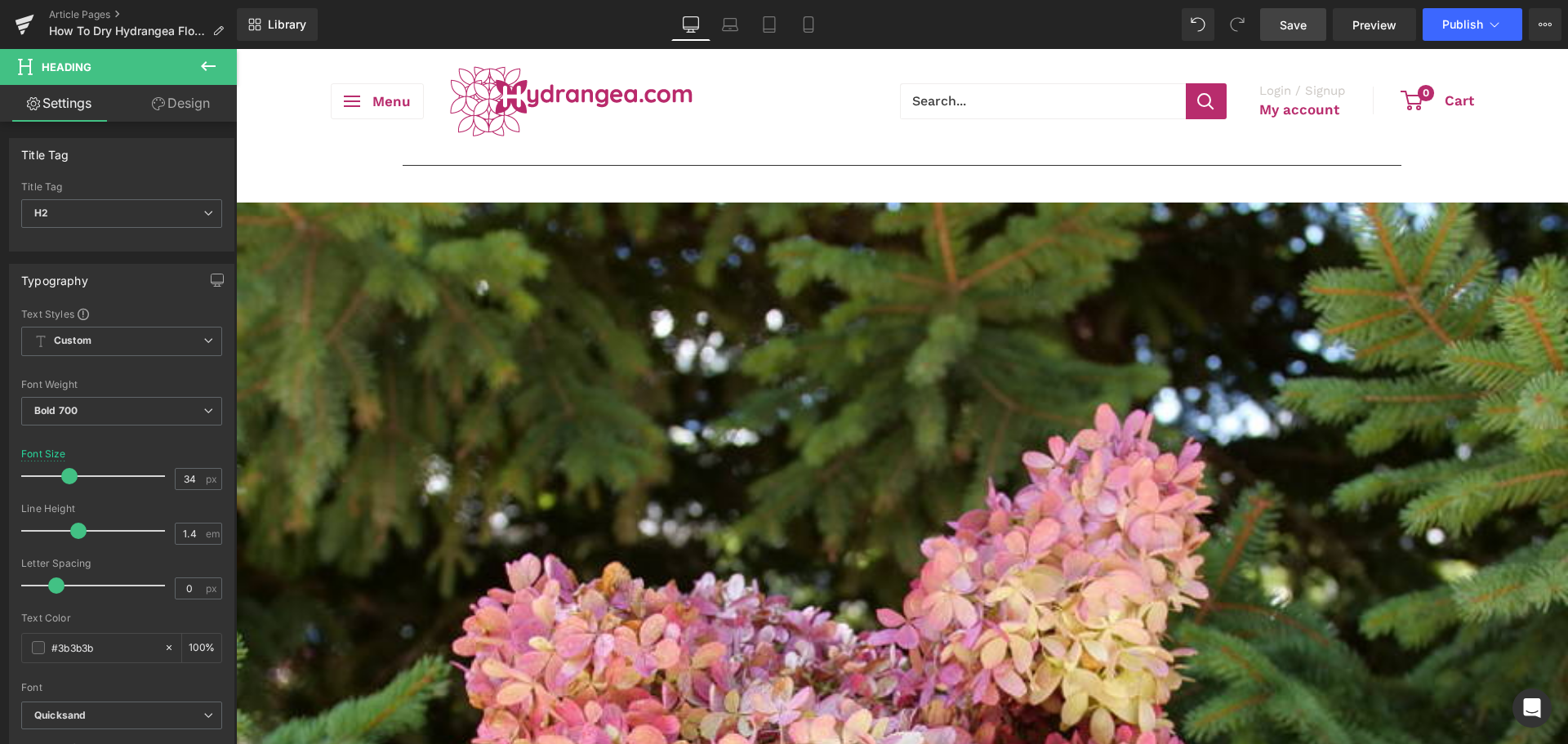
click at [1289, 18] on span "Save" at bounding box center [1293, 25] width 27 height 18
drag, startPoint x: 1298, startPoint y: 21, endPoint x: 1037, endPoint y: 32, distance: 261.2
click at [1298, 21] on span "Save" at bounding box center [1293, 25] width 27 height 18
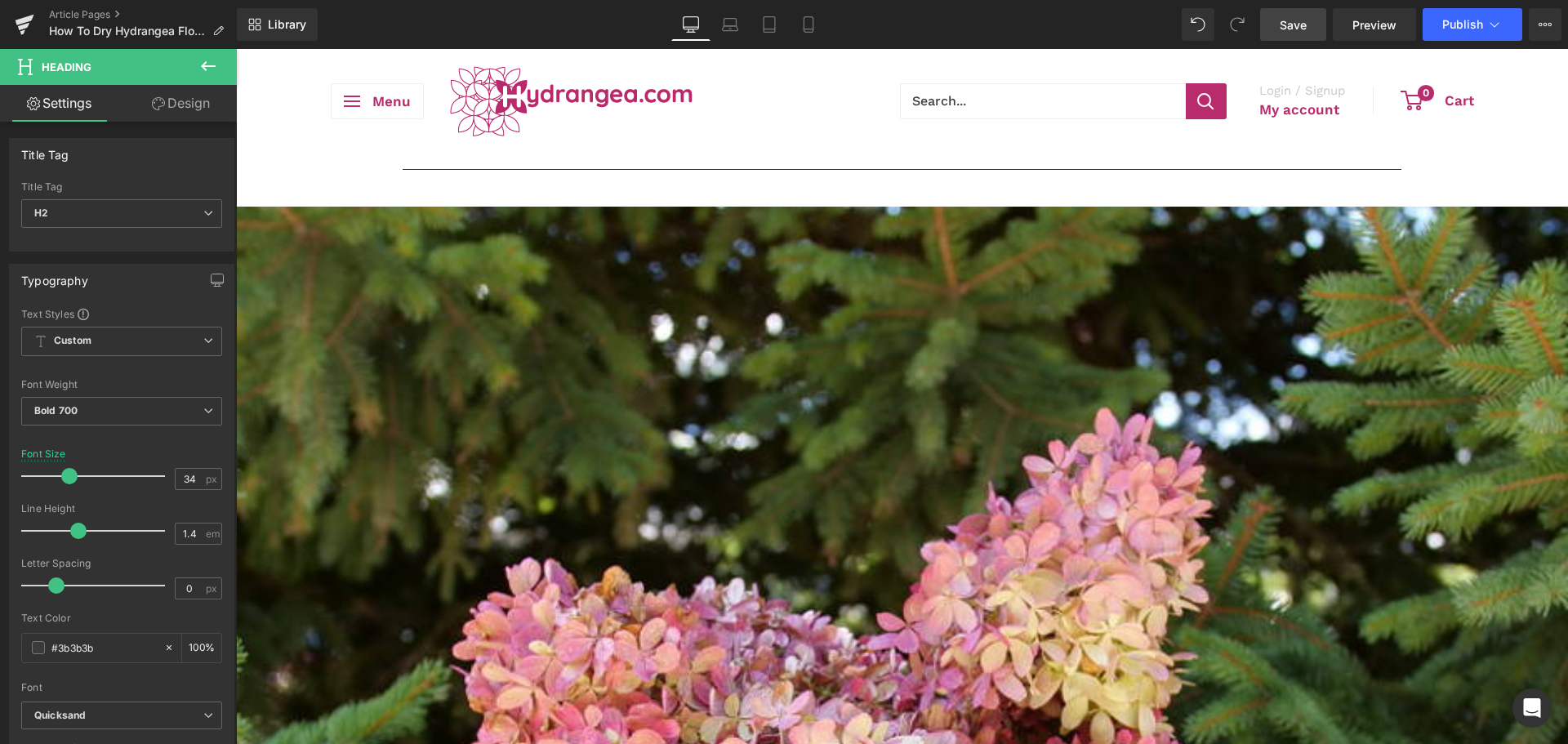
click at [1277, 17] on link "Save" at bounding box center [1292, 24] width 66 height 32
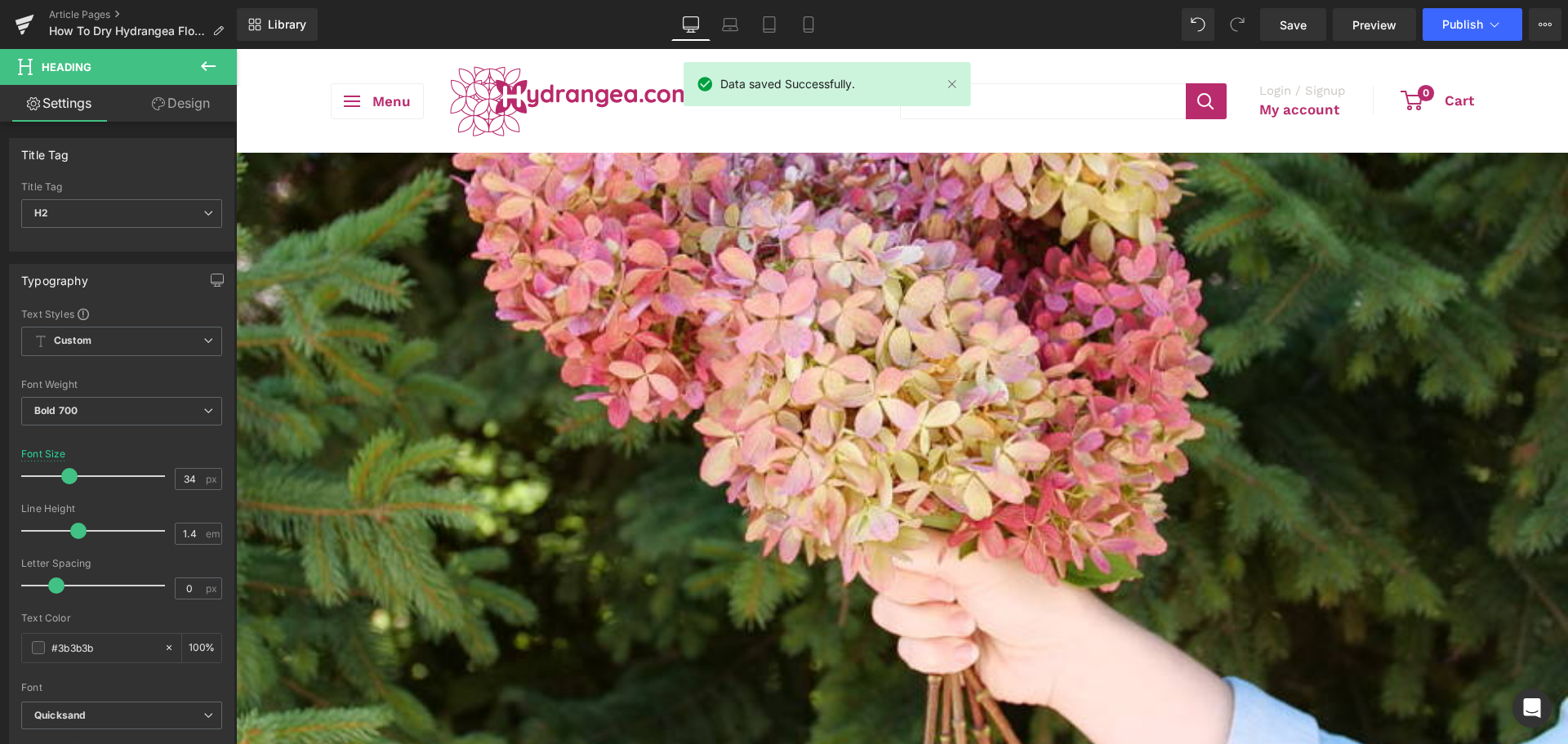
scroll to position [0, 0]
